Goal: Task Accomplishment & Management: Use online tool/utility

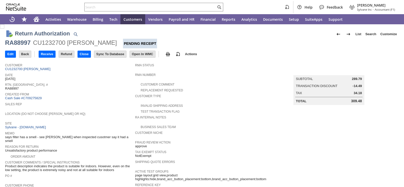
click at [87, 117] on div "Location (Do Not Choose [PERSON_NAME] or HQ)" at bounding box center [68, 114] width 127 height 9
click at [54, 56] on input "Receive" at bounding box center [47, 54] width 16 height 7
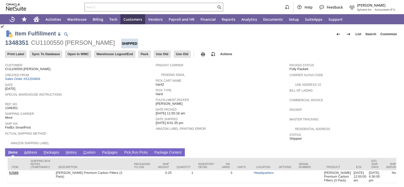
click at [126, 80] on div "Created From Sales Order #S1204904" at bounding box center [79, 76] width 148 height 9
click at [114, 9] on input "text" at bounding box center [151, 7] width 132 height 6
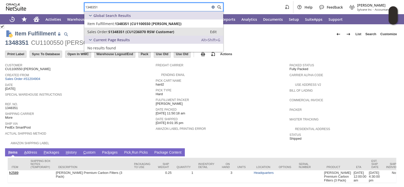
type input "1348351"
click at [109, 32] on span "S1348351 (CU1236070 RSW Customer)" at bounding box center [141, 31] width 66 height 5
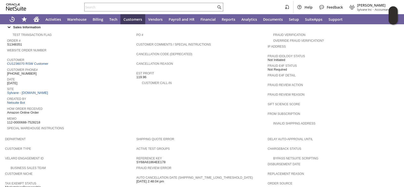
scroll to position [177, 0]
click at [31, 61] on link "CU1236070 RSW Customer" at bounding box center [28, 63] width 42 height 4
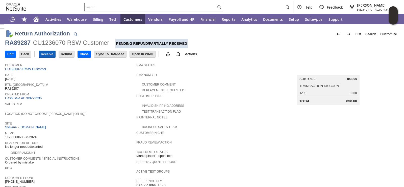
click at [48, 54] on input "Receive" at bounding box center [47, 54] width 16 height 7
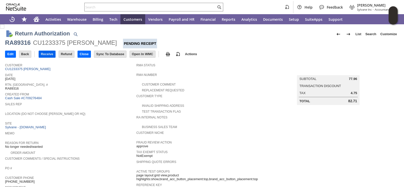
click at [44, 56] on input "Receive" at bounding box center [47, 54] width 16 height 7
click at [94, 116] on div "Location (Do Not Choose [PERSON_NAME] or HQ)" at bounding box center [68, 114] width 127 height 9
click at [50, 51] on input "Receive" at bounding box center [47, 54] width 16 height 7
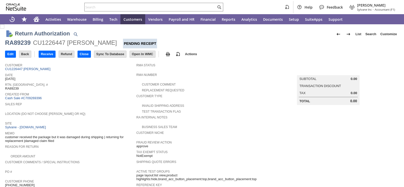
click at [112, 122] on span "Site" at bounding box center [69, 122] width 129 height 5
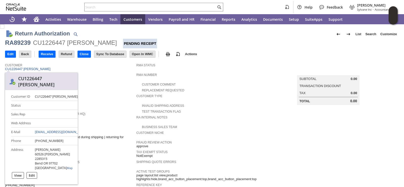
click at [213, 62] on span "RMA Status" at bounding box center [200, 64] width 129 height 5
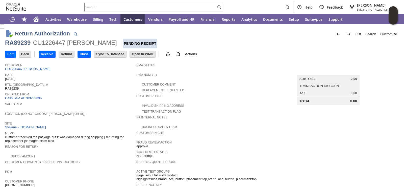
click at [113, 87] on div "Rtn. Auth. # RA89239" at bounding box center [69, 85] width 129 height 9
click at [46, 55] on input "Receive" at bounding box center [47, 54] width 16 height 7
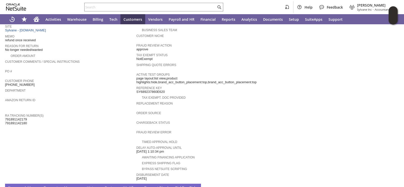
scroll to position [101, 0]
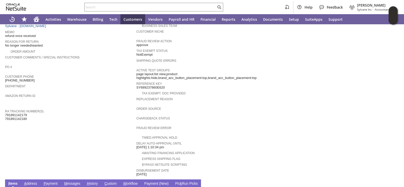
click at [117, 108] on span "RA Tracking Number(s)" at bounding box center [69, 110] width 129 height 5
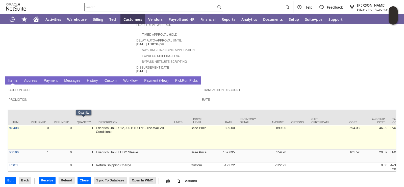
scroll to position [27, 0]
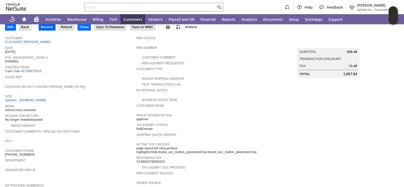
click at [51, 28] on input "Receive" at bounding box center [47, 27] width 16 height 7
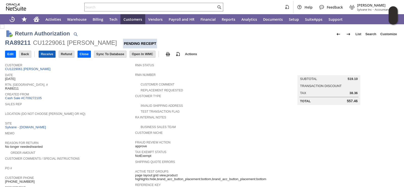
click at [54, 55] on input "Receive" at bounding box center [47, 54] width 16 height 7
